Goal: Task Accomplishment & Management: Use online tool/utility

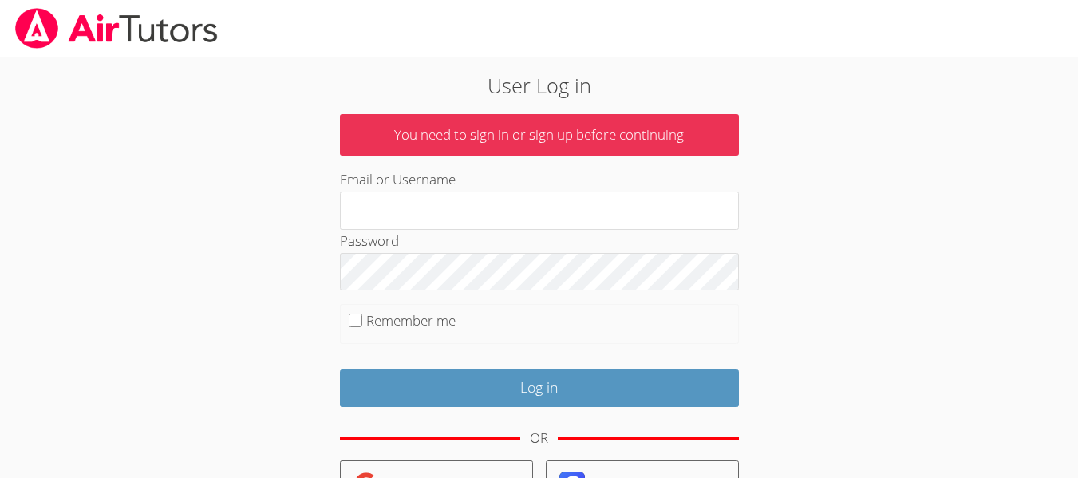
click at [788, 288] on div "User Log in You need to sign in or sign up before continuing Email or Username …" at bounding box center [539, 372] width 583 height 605
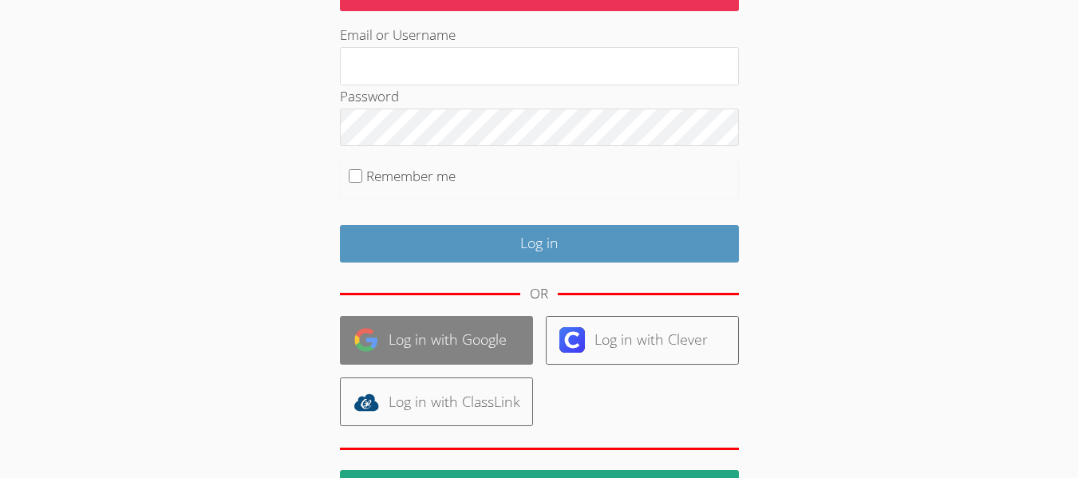
scroll to position [145, 0]
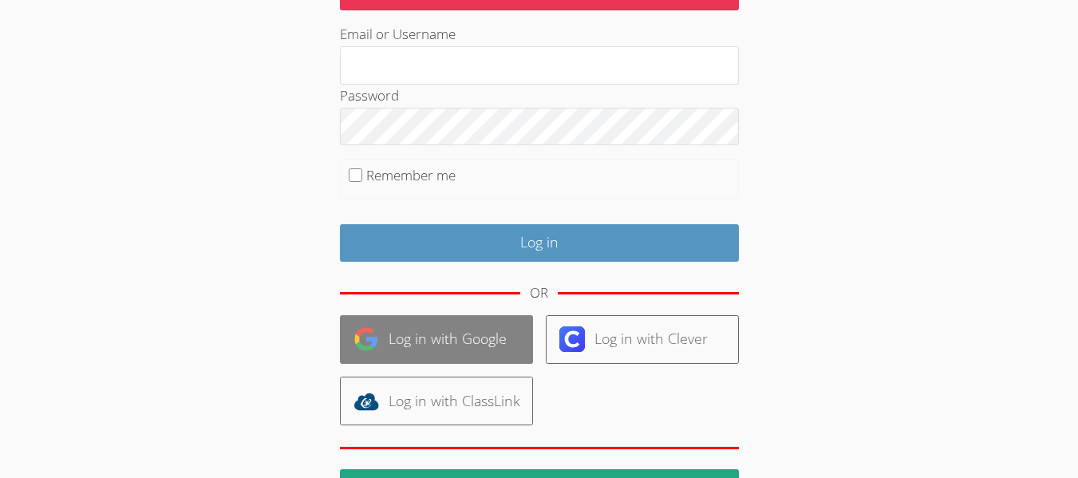
click at [383, 346] on link "Log in with Google" at bounding box center [436, 339] width 193 height 49
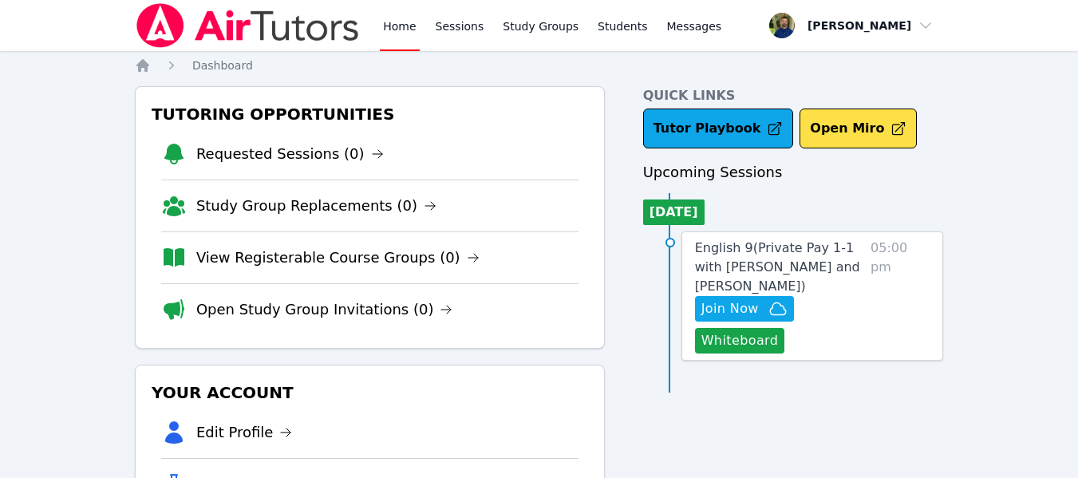
scroll to position [1, 0]
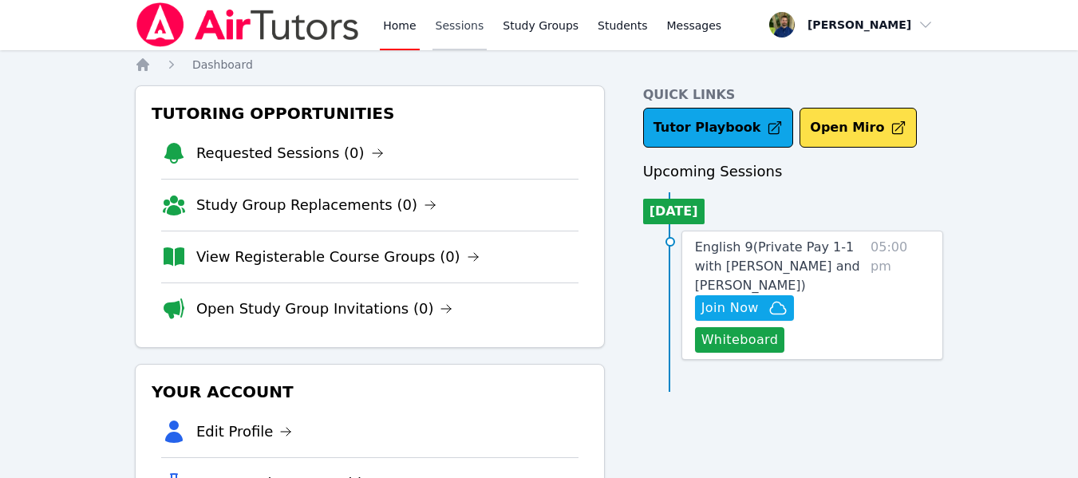
click at [461, 38] on link "Sessions" at bounding box center [460, 24] width 55 height 51
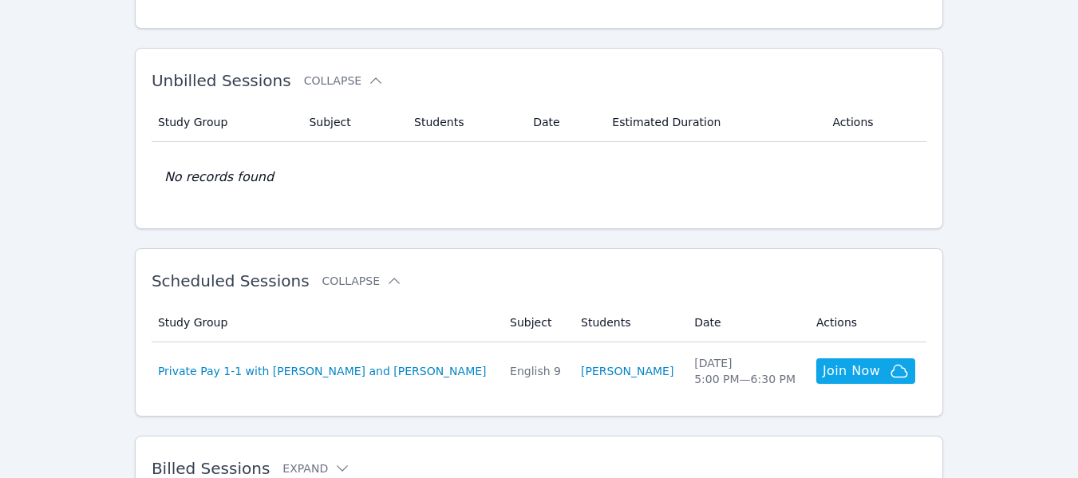
scroll to position [326, 0]
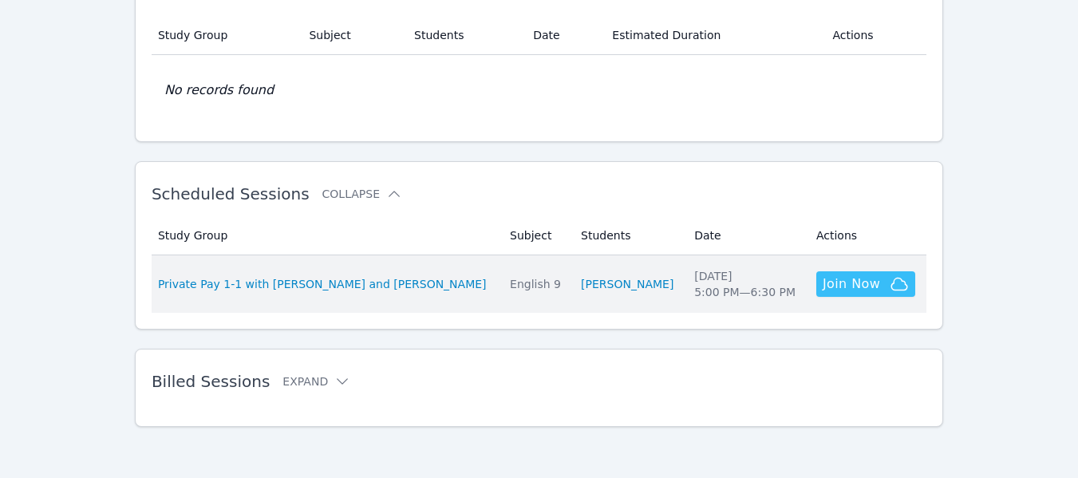
click at [847, 280] on span "Join Now" at bounding box center [851, 284] width 57 height 19
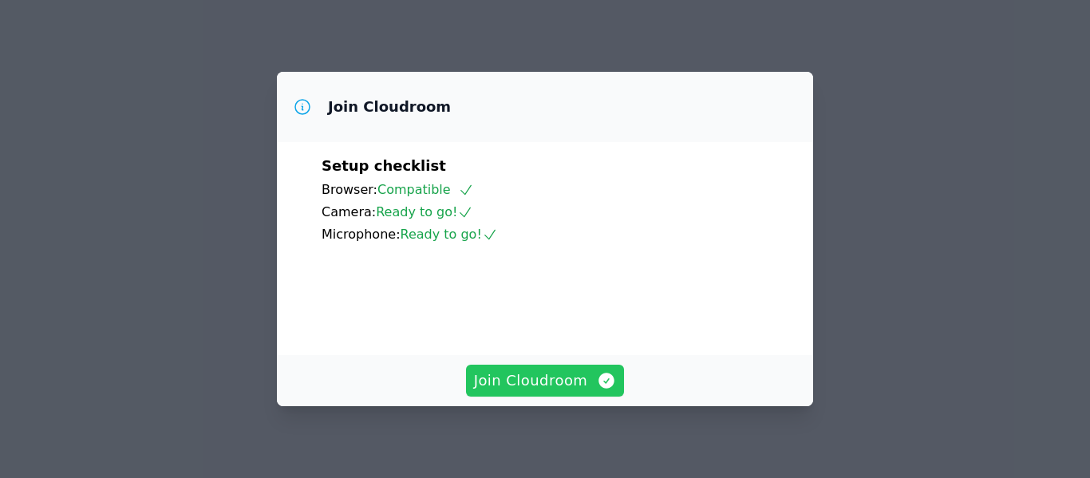
click at [540, 378] on span "Join Cloudroom" at bounding box center [545, 380] width 143 height 22
